Goal: Task Accomplishment & Management: Use online tool/utility

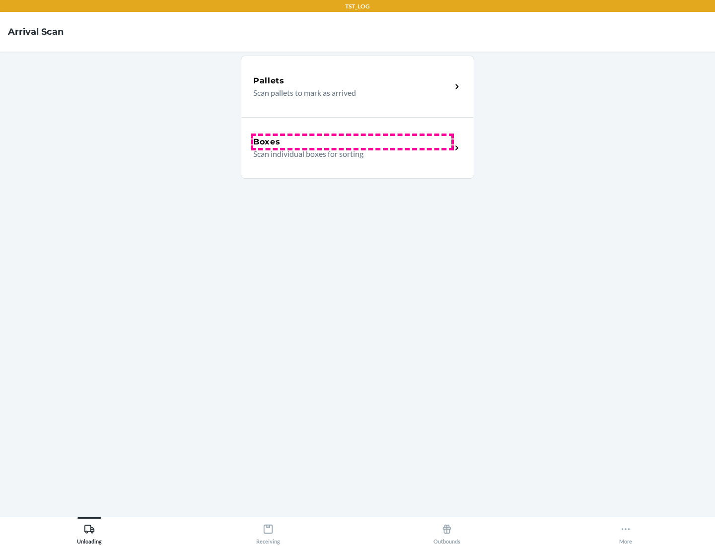
click at [352, 142] on div "Boxes" at bounding box center [352, 142] width 198 height 12
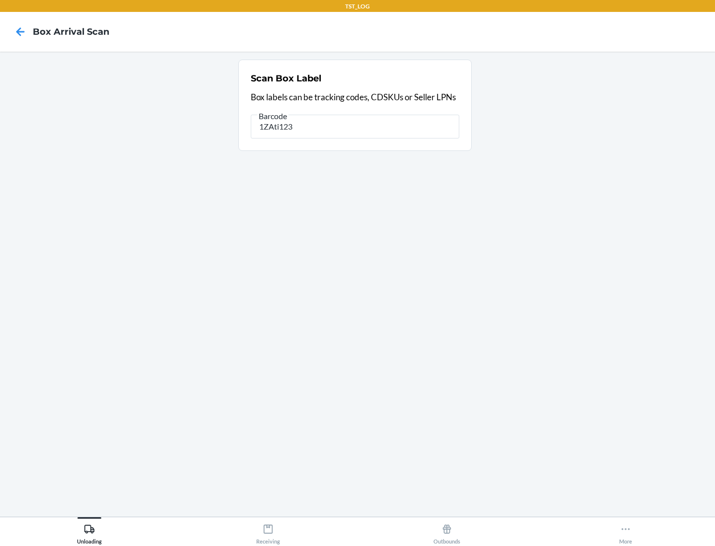
type input "1ZAti123"
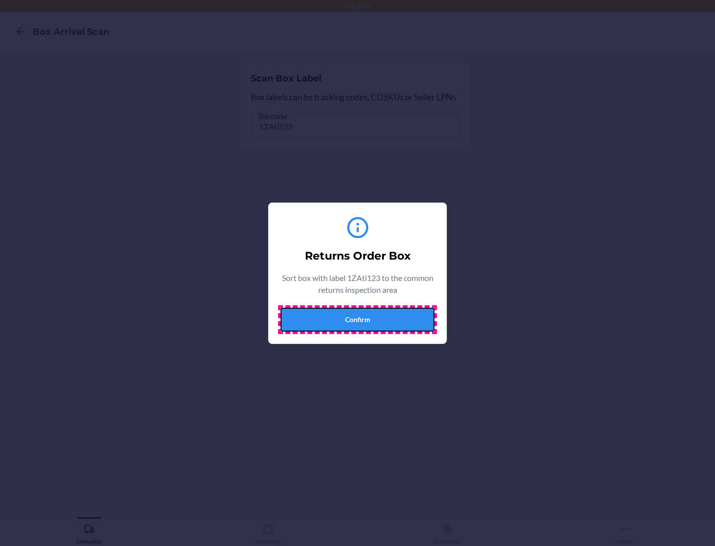
click at [357, 319] on button "Confirm" at bounding box center [357, 320] width 154 height 24
